Goal: Task Accomplishment & Management: Use online tool/utility

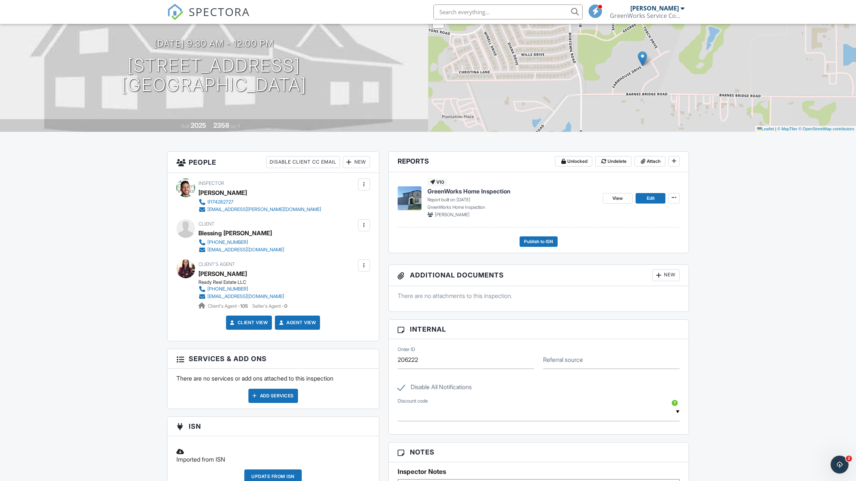
scroll to position [68, 0]
click at [365, 266] on div at bounding box center [363, 264] width 7 height 7
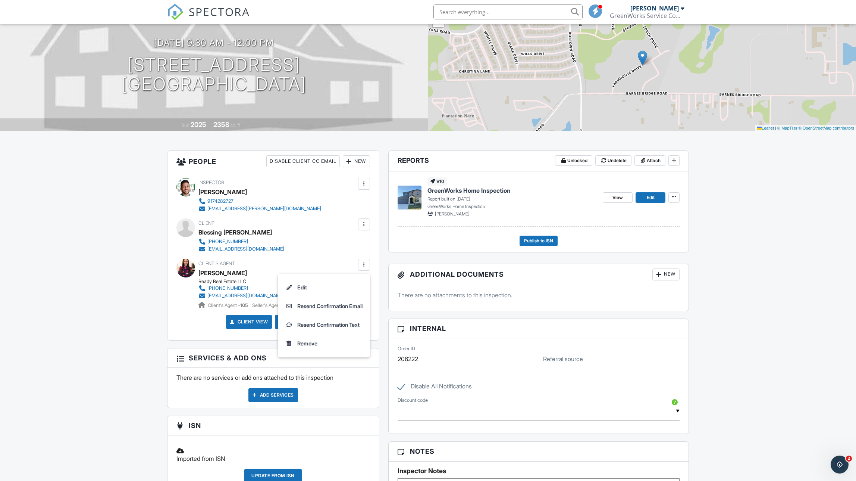
click at [103, 276] on div "Dashboard Contacts Settings Support Center Inspection Details Client View More …" at bounding box center [428, 374] width 856 height 837
click at [365, 222] on div at bounding box center [363, 224] width 7 height 7
click at [102, 314] on div "Dashboard Contacts Settings Support Center Inspection Details Client View More …" at bounding box center [428, 374] width 856 height 837
click at [674, 193] on span at bounding box center [673, 196] width 7 height 7
click at [737, 223] on div "Quick Publish Assign Inspectors Copy Delete Report" at bounding box center [725, 243] width 262 height 76
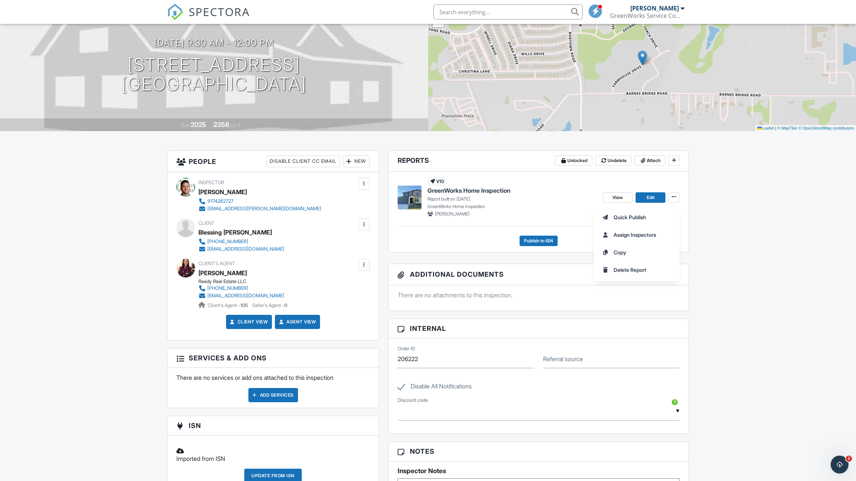
click at [737, 223] on div "Quick Publish Assign Inspectors Copy Delete Report" at bounding box center [725, 243] width 262 height 76
click at [745, 294] on div "Dashboard Contacts Settings Support Center Inspection Details Client View More …" at bounding box center [428, 374] width 856 height 837
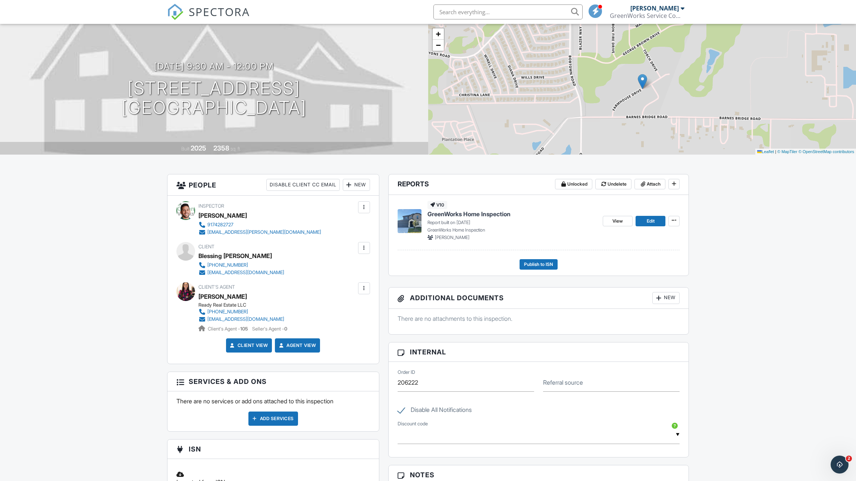
scroll to position [44, 0]
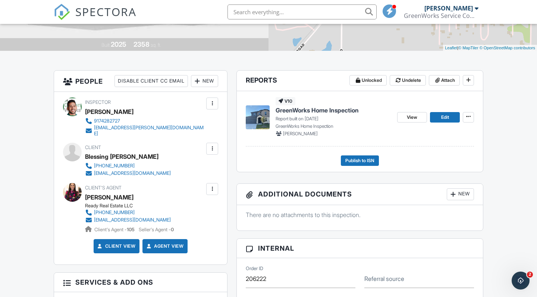
scroll to position [159, 0]
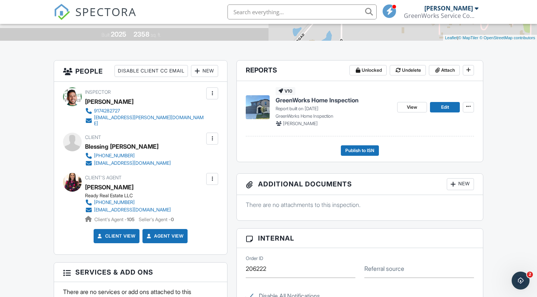
click at [499, 123] on div "Dashboard Contacts Settings Support Center Inspection Details Client View More …" at bounding box center [268, 282] width 537 height 835
click at [360, 149] on span "Publish to ISN" at bounding box center [360, 150] width 29 height 7
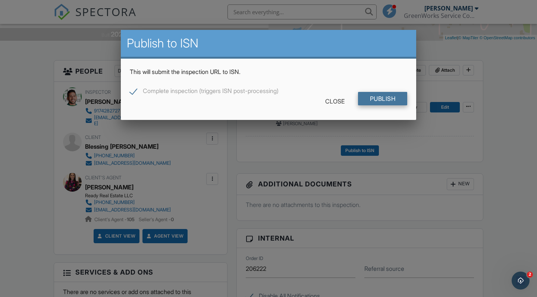
click at [390, 98] on input "Publish" at bounding box center [383, 98] width 50 height 13
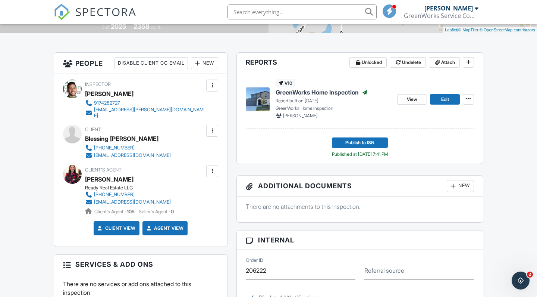
scroll to position [168, 0]
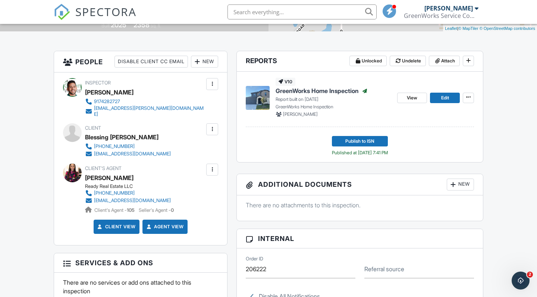
click at [164, 223] on link "Agent View" at bounding box center [164, 226] width 38 height 7
click at [109, 223] on link "Client View" at bounding box center [116, 226] width 40 height 7
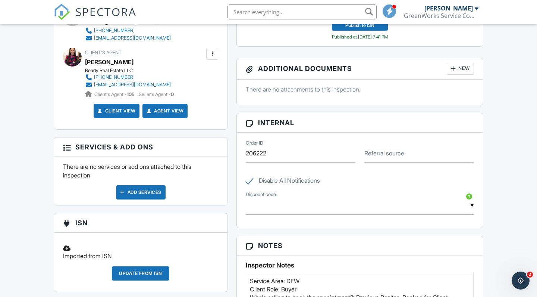
scroll to position [289, 0]
